Goal: Information Seeking & Learning: Learn about a topic

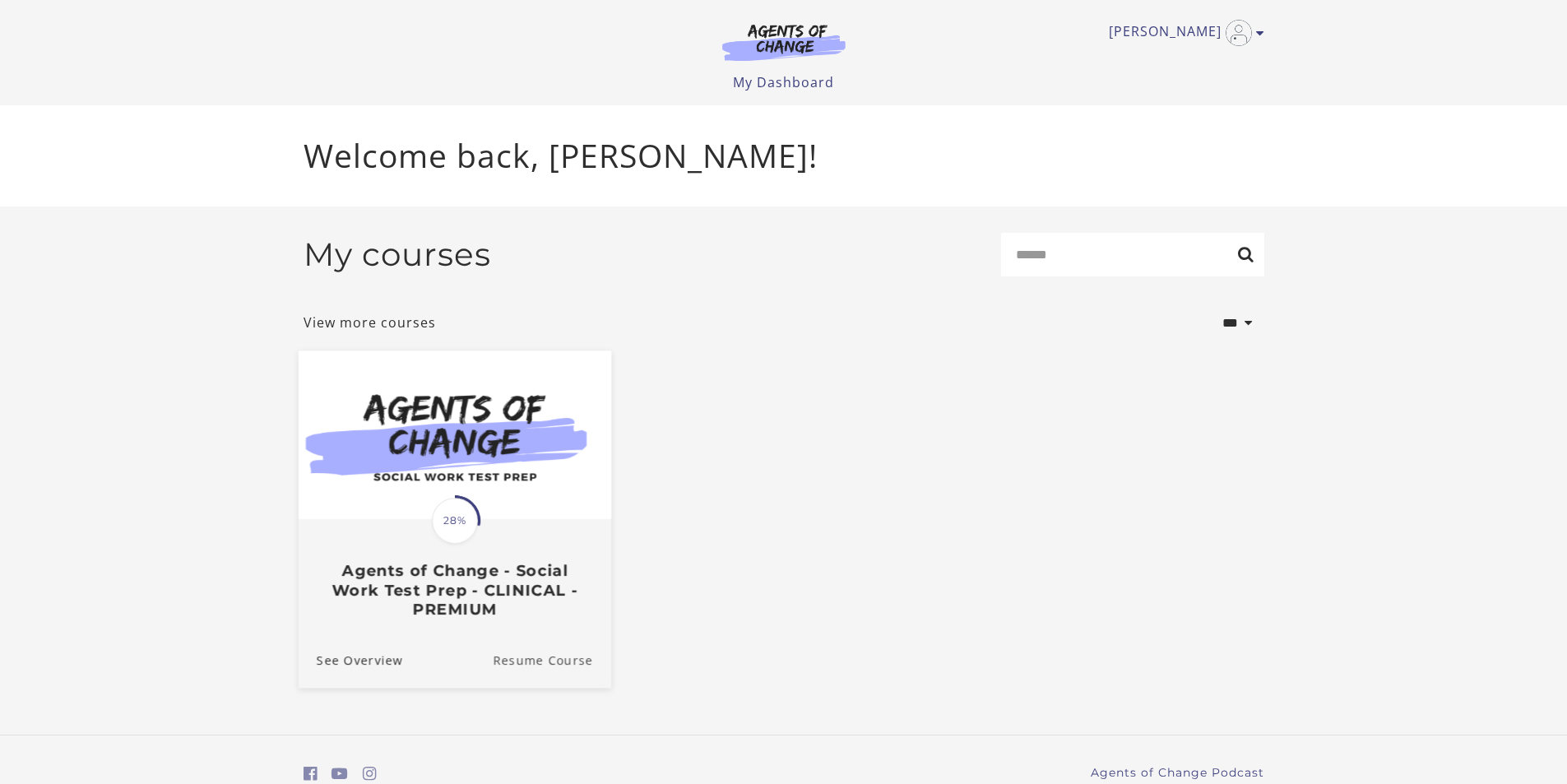
click at [563, 662] on link "Resume Course" at bounding box center [552, 659] width 119 height 55
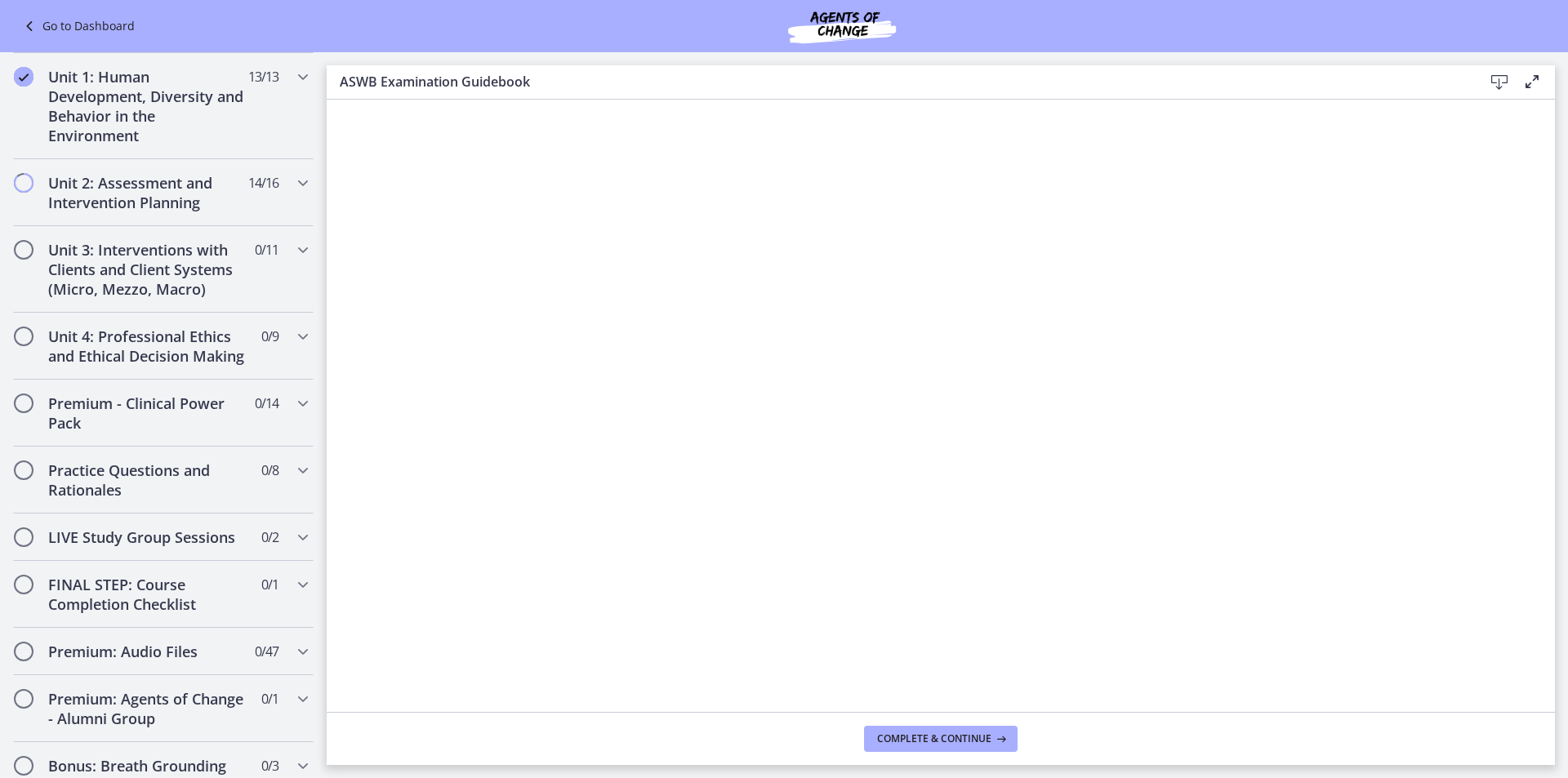
scroll to position [1040, 0]
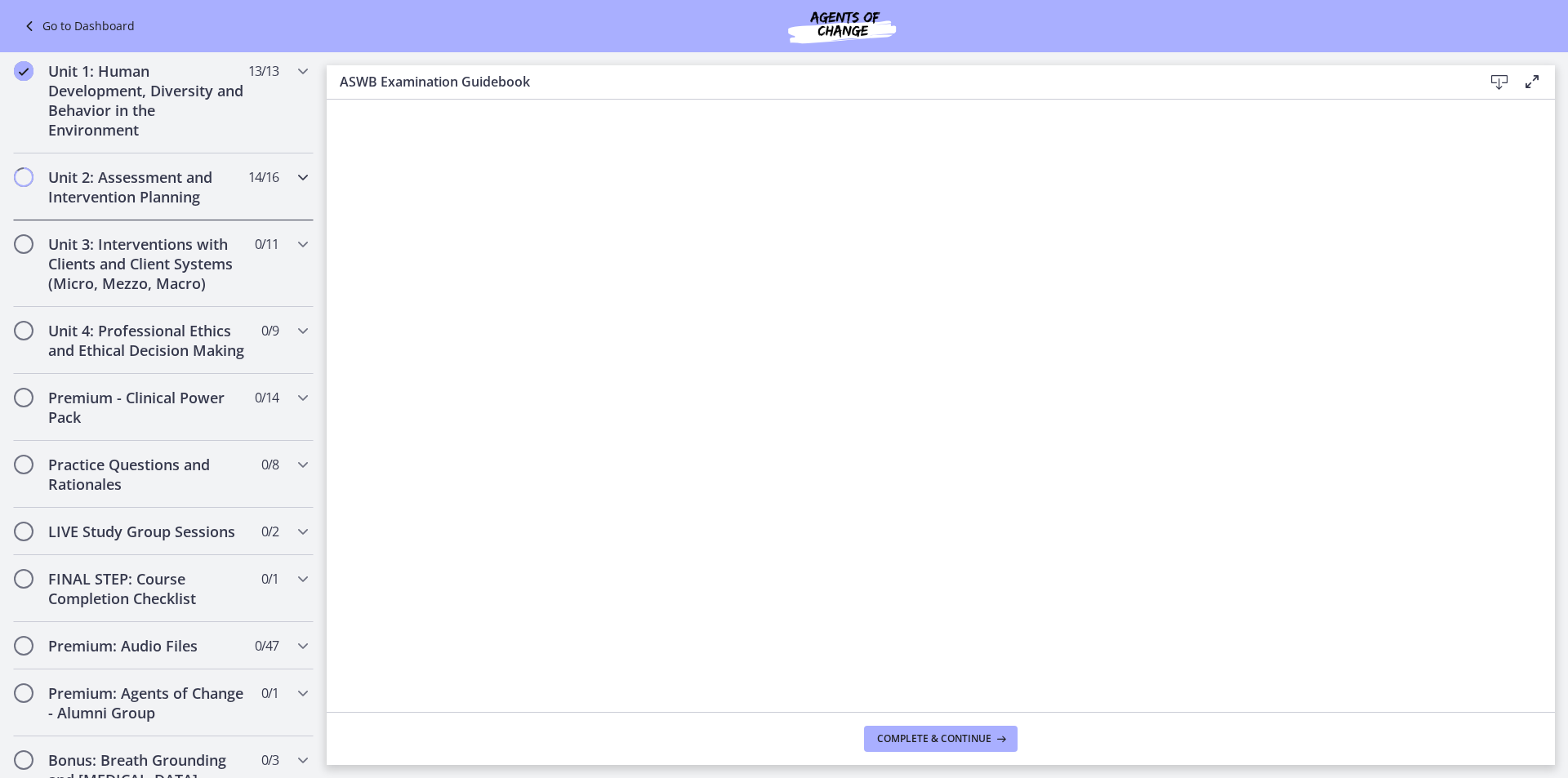
click at [145, 184] on h2 "Unit 2: Assessment and Intervention Planning" at bounding box center [147, 187] width 199 height 39
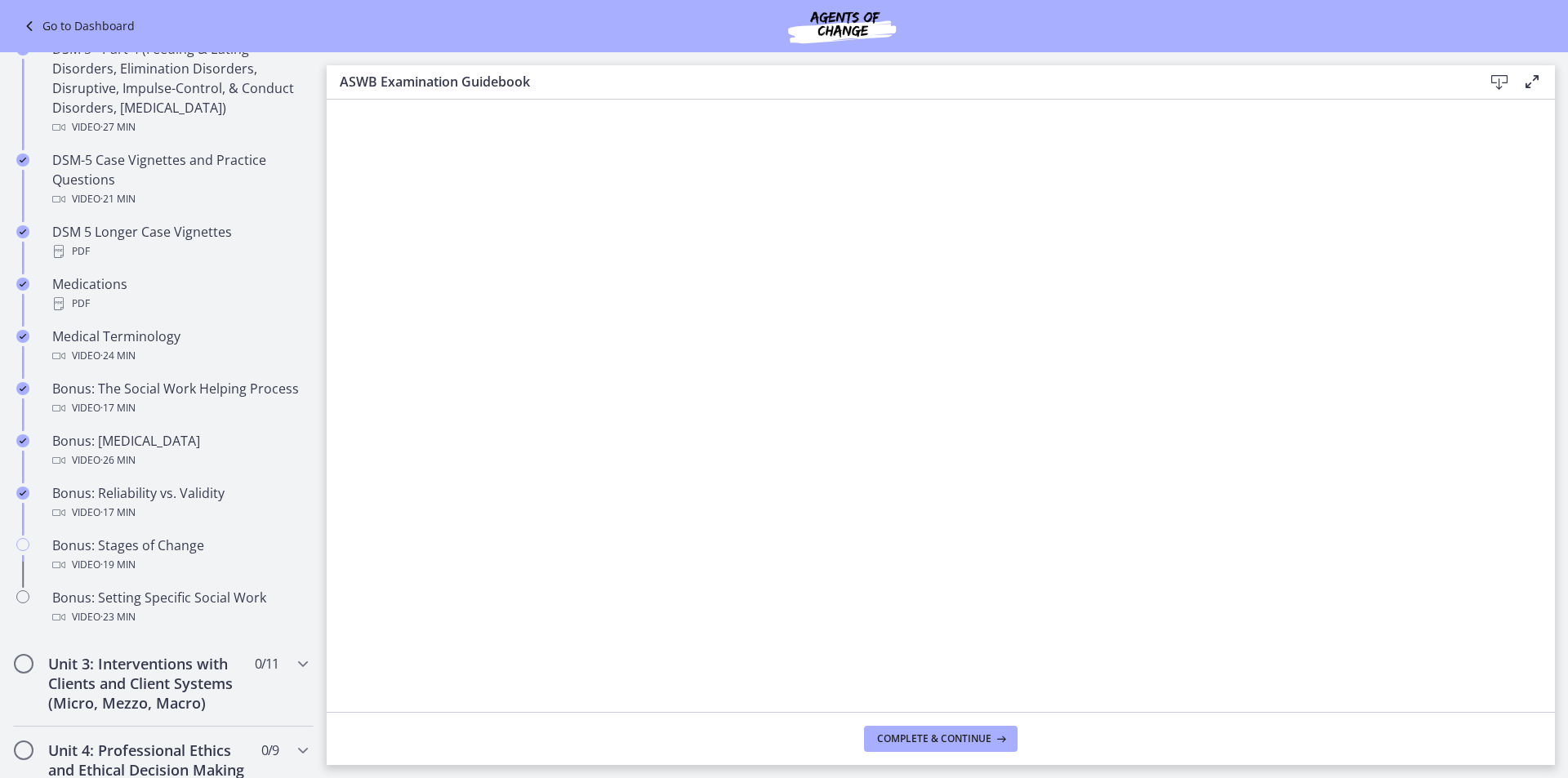
scroll to position [1039, 0]
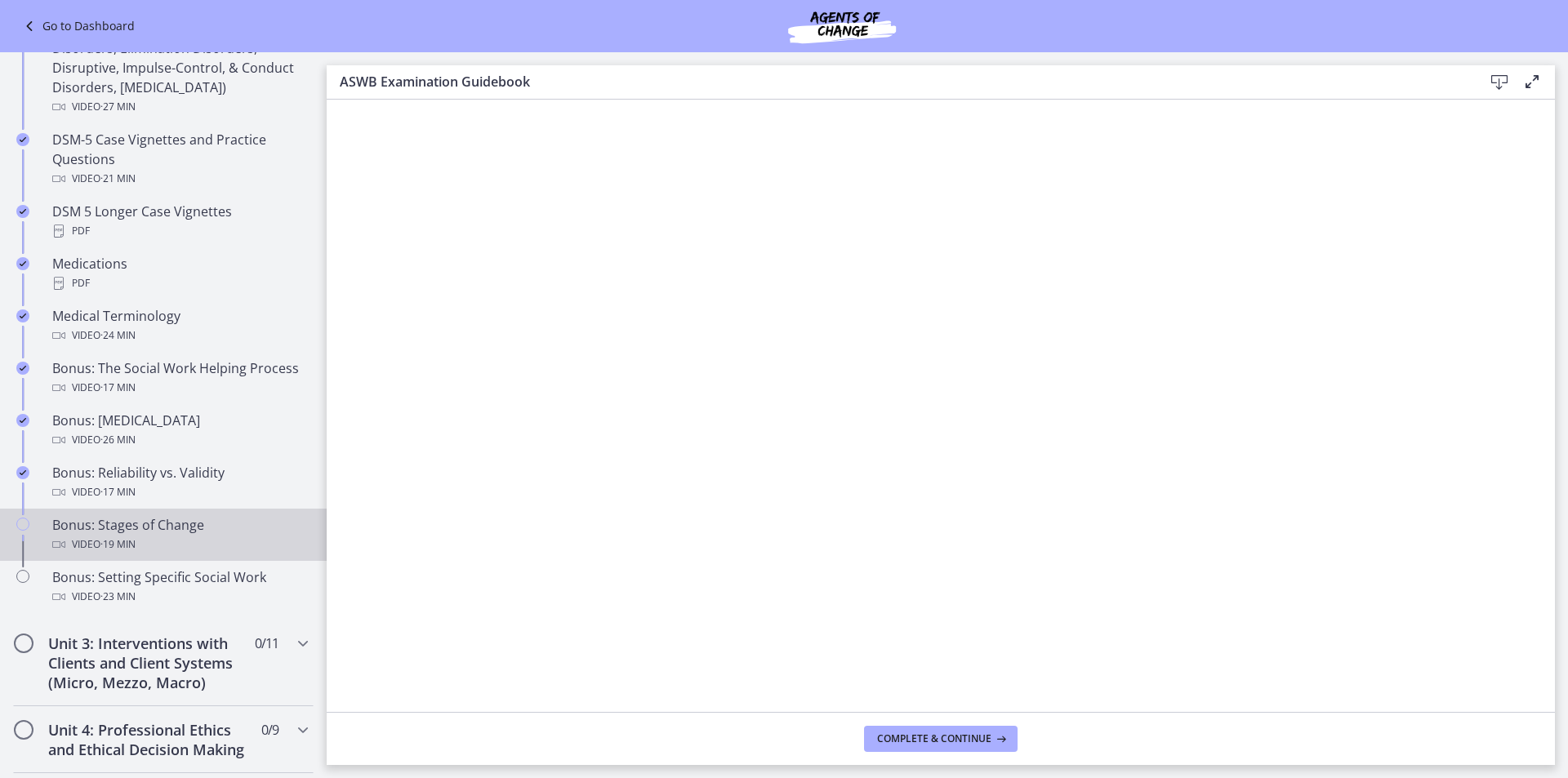
click at [155, 531] on div "Bonus: Stages of Change Video · 19 min" at bounding box center [179, 535] width 255 height 39
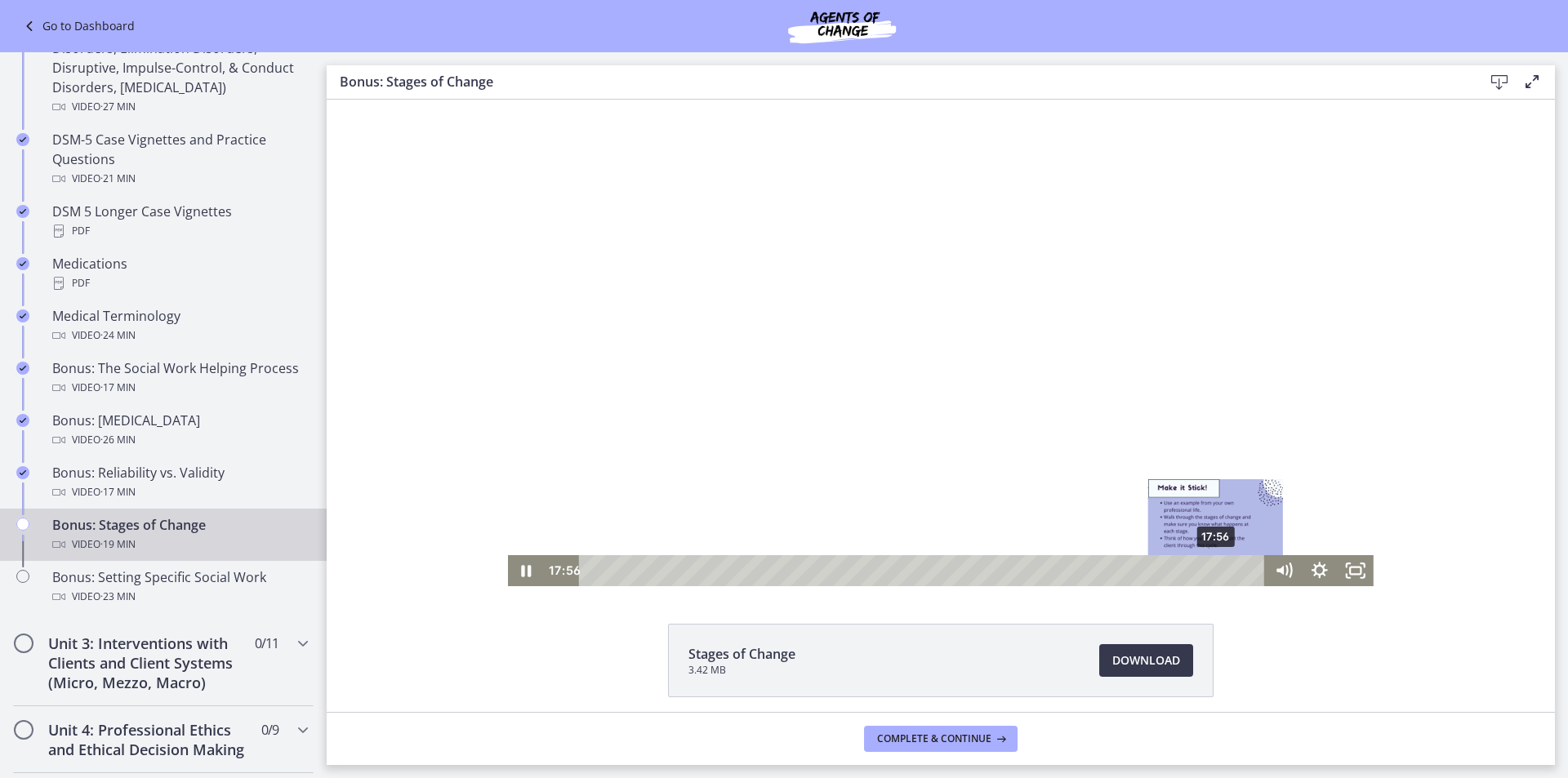
drag, startPoint x: 1236, startPoint y: 570, endPoint x: 1209, endPoint y: 572, distance: 27.1
click at [1211, 572] on div "Playbar" at bounding box center [1215, 570] width 9 height 9
click at [1209, 572] on div "Playbar" at bounding box center [1213, 570] width 9 height 9
click at [1196, 576] on div "17:31" at bounding box center [924, 570] width 664 height 31
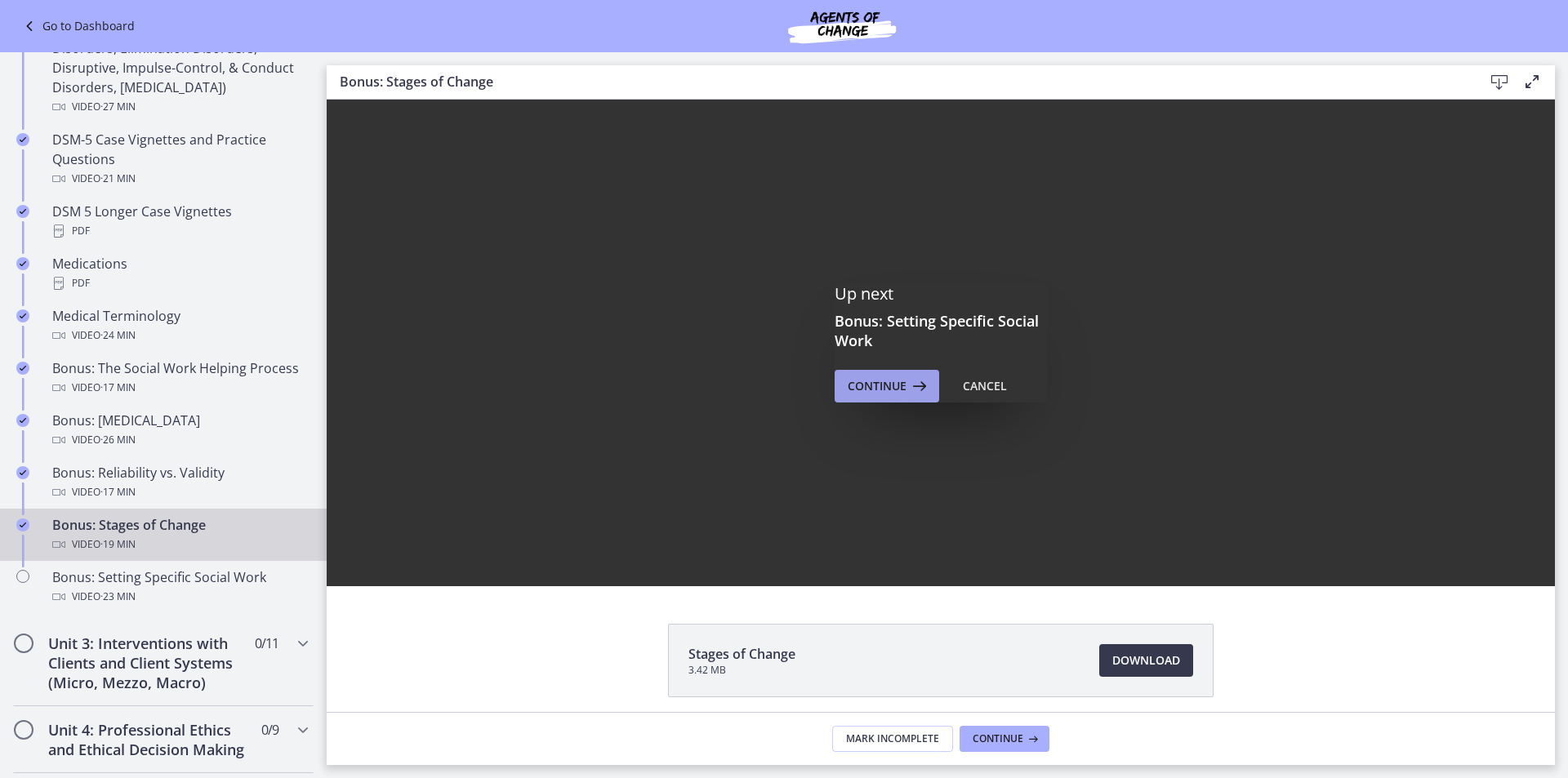
click at [881, 385] on span "Continue" at bounding box center [877, 386] width 59 height 20
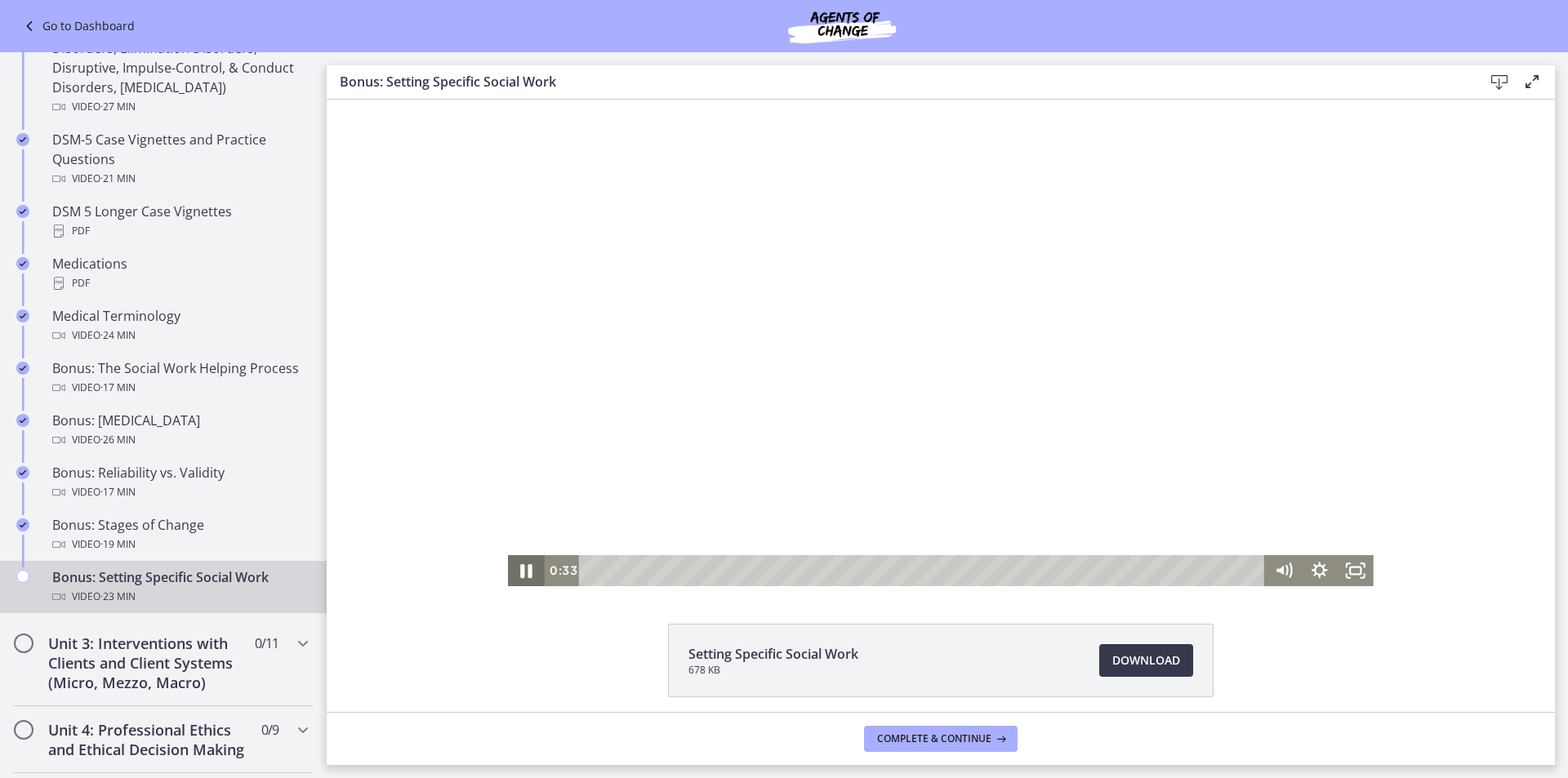
click at [520, 572] on icon "Pause" at bounding box center [526, 570] width 44 height 38
click at [523, 572] on icon "Play Video" at bounding box center [528, 570] width 11 height 15
click at [515, 568] on icon "Pause" at bounding box center [526, 570] width 36 height 31
click at [515, 568] on icon "Play Video" at bounding box center [527, 570] width 44 height 38
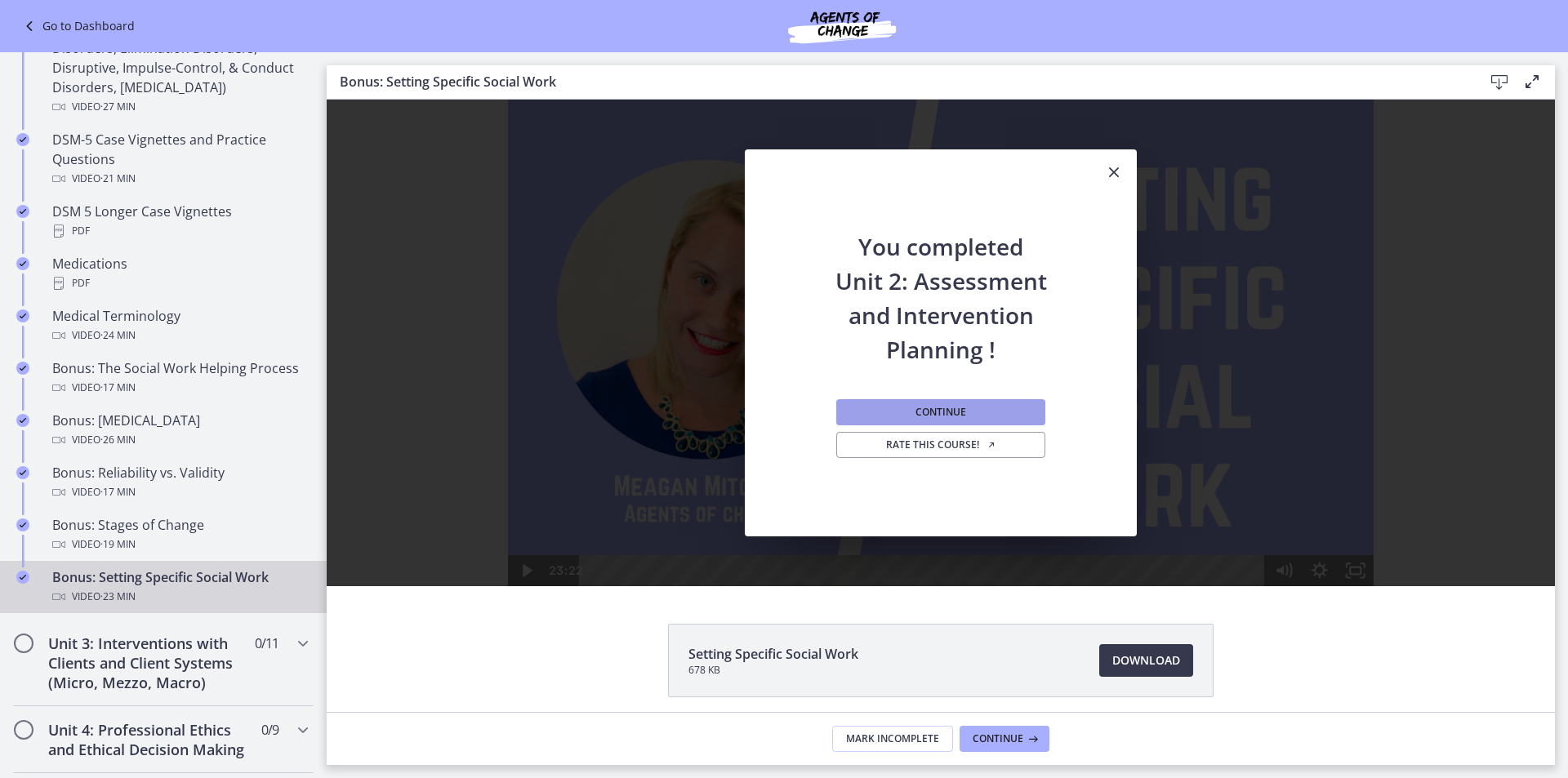
click at [1022, 407] on button "Continue" at bounding box center [941, 412] width 209 height 26
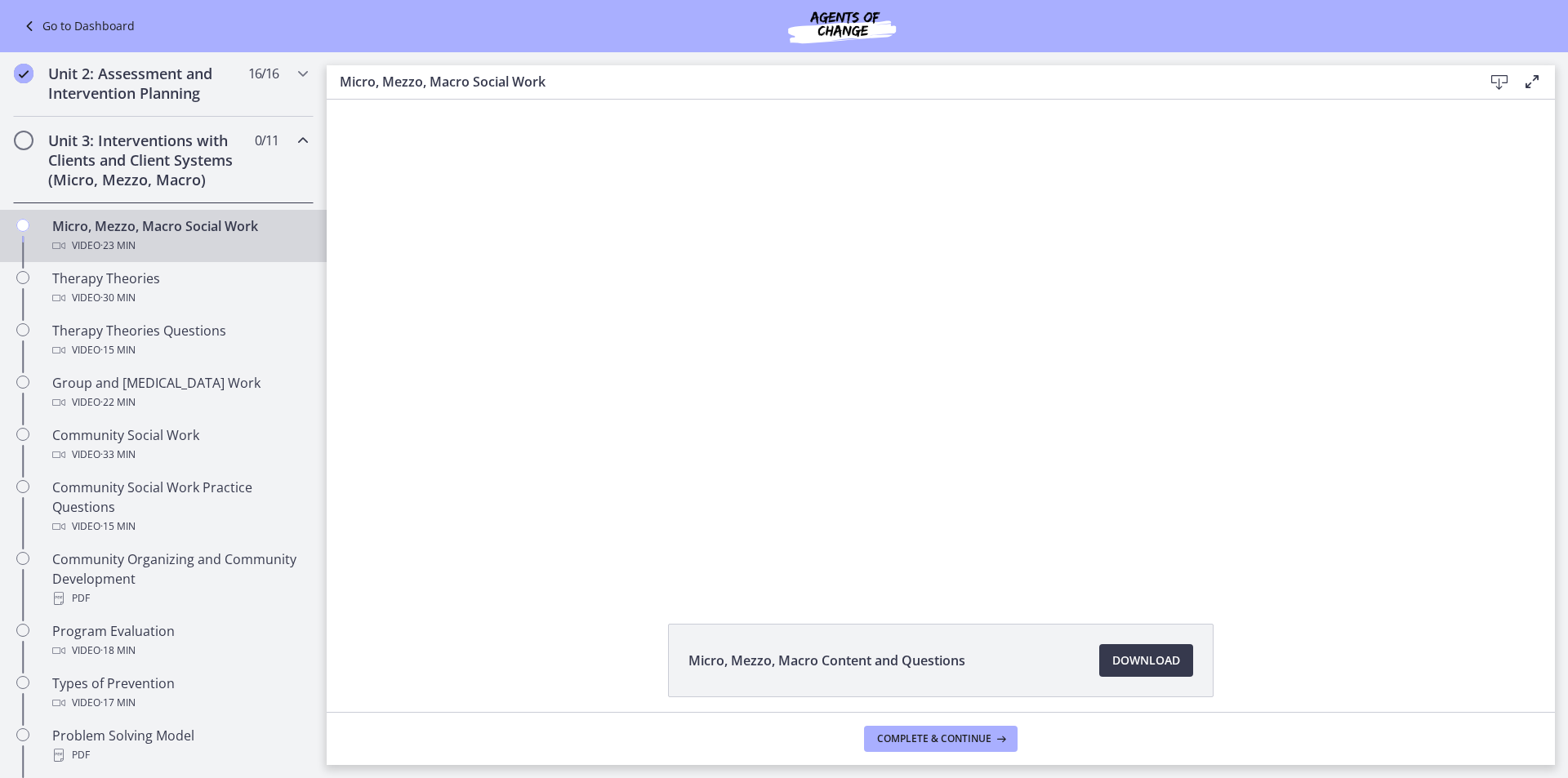
scroll to position [492, 0]
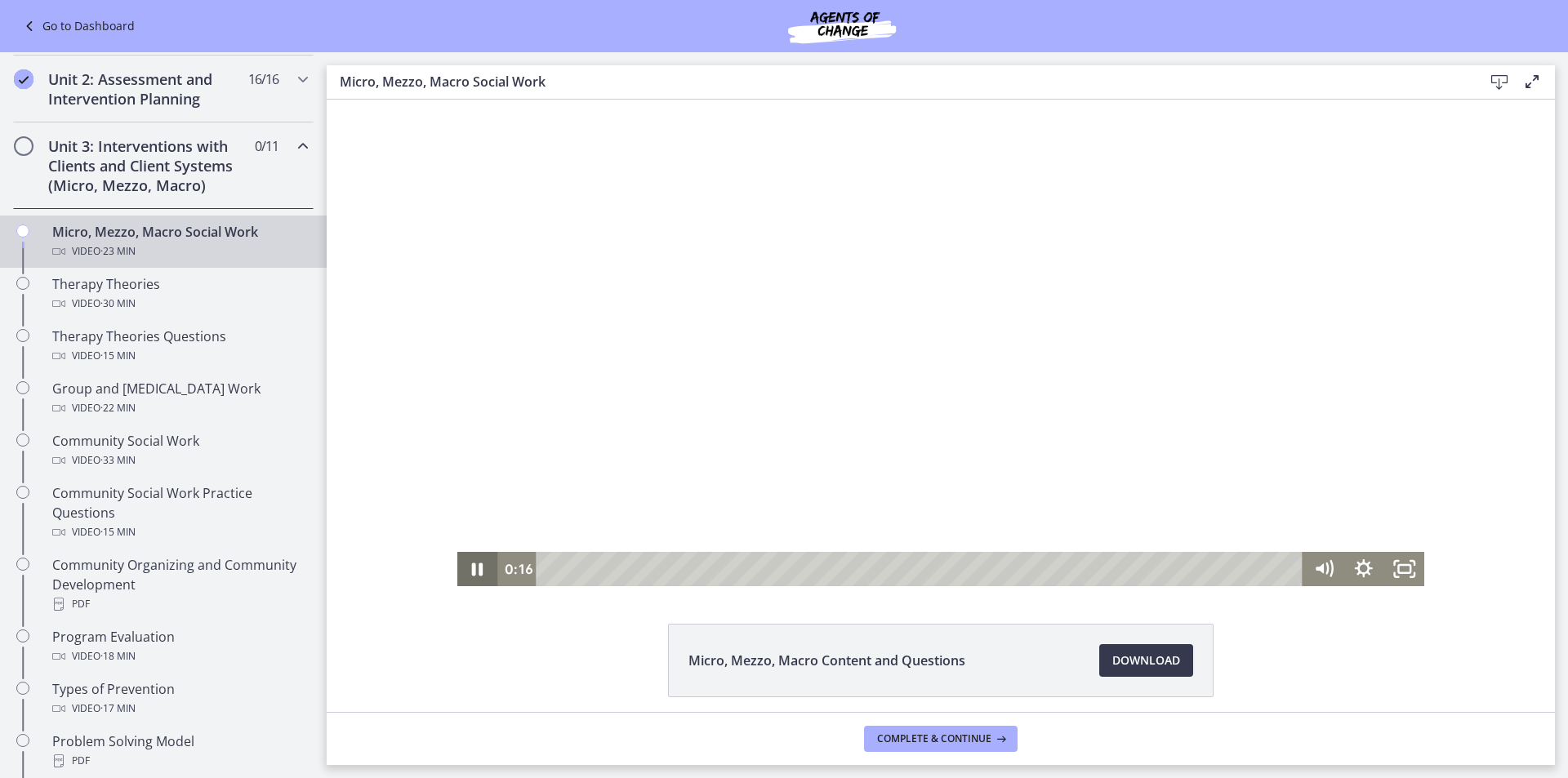
click at [472, 570] on icon "Pause" at bounding box center [477, 569] width 40 height 34
